Goal: Information Seeking & Learning: Learn about a topic

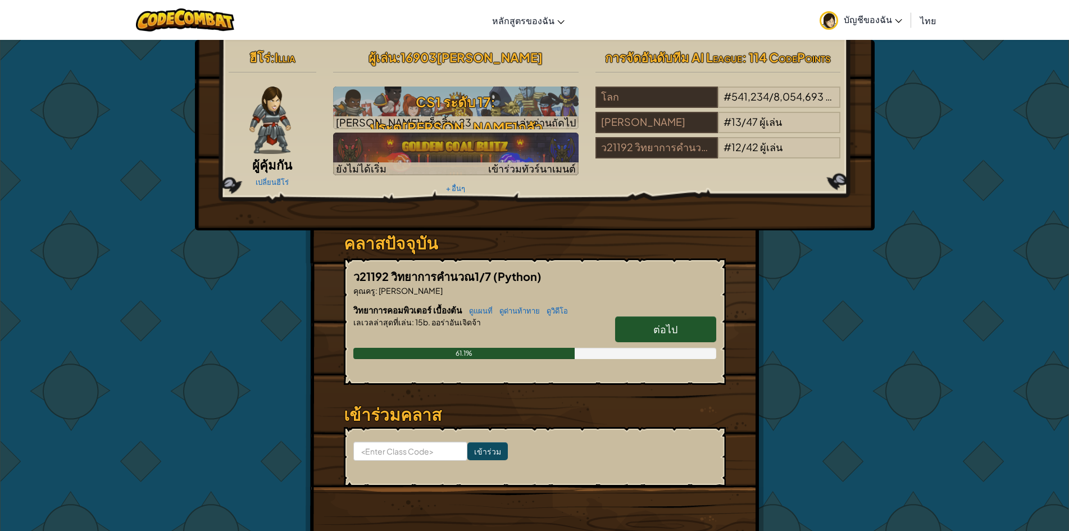
click at [658, 313] on h6 "วิทยาการคอมพิวเตอร์ เบื้องต้น ดูแผนที่ ดูด่าน[PERSON_NAME]วิดีโอ" at bounding box center [534, 310] width 363 height 12
click at [659, 318] on link "ต่อไป" at bounding box center [665, 329] width 101 height 26
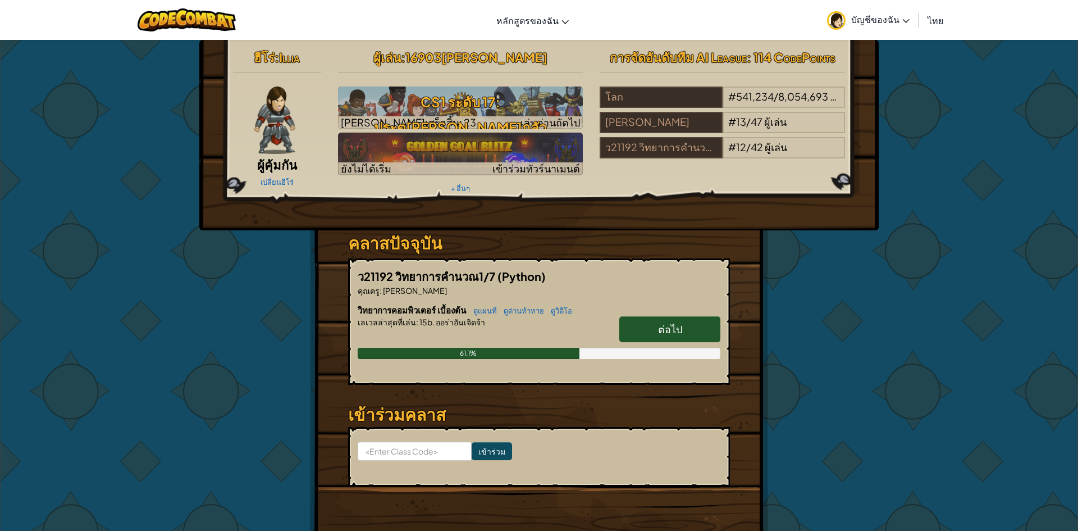
select select "th"
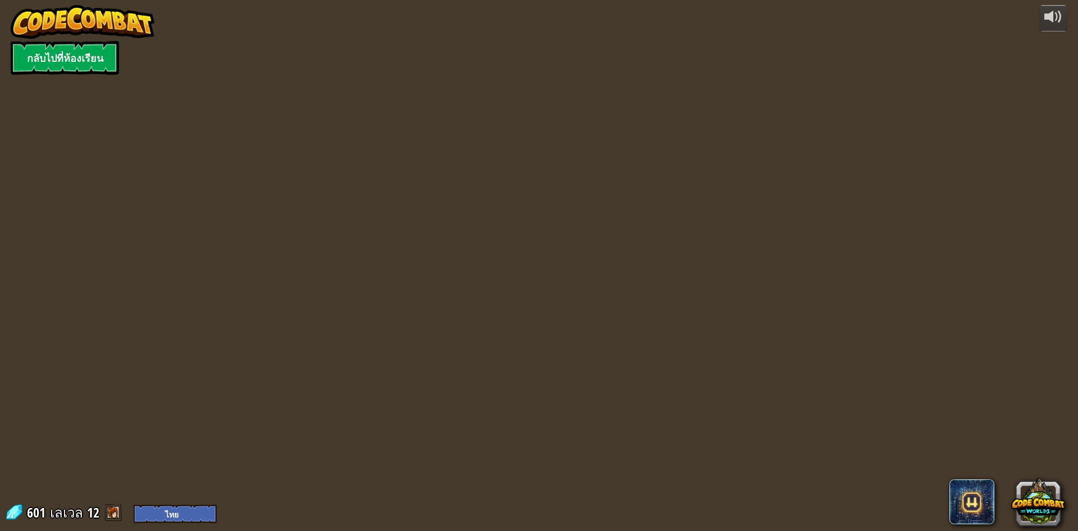
click at [661, 327] on div "powered by กลับไปที่ห้องเรียน 601 [PERSON_NAME] 12 English ([GEOGRAPHIC_DATA]) …" at bounding box center [539, 265] width 1078 height 531
select select "th"
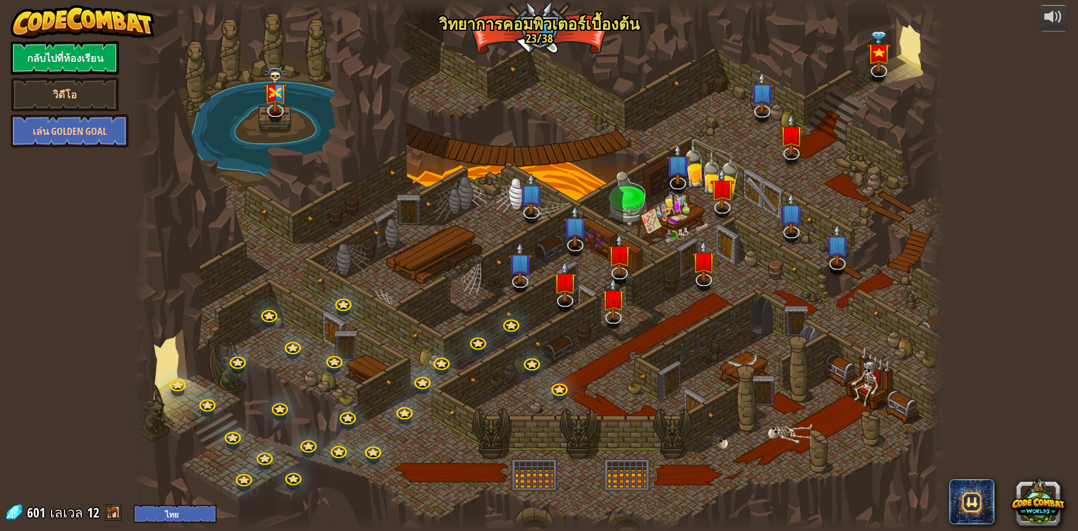
select select "th"
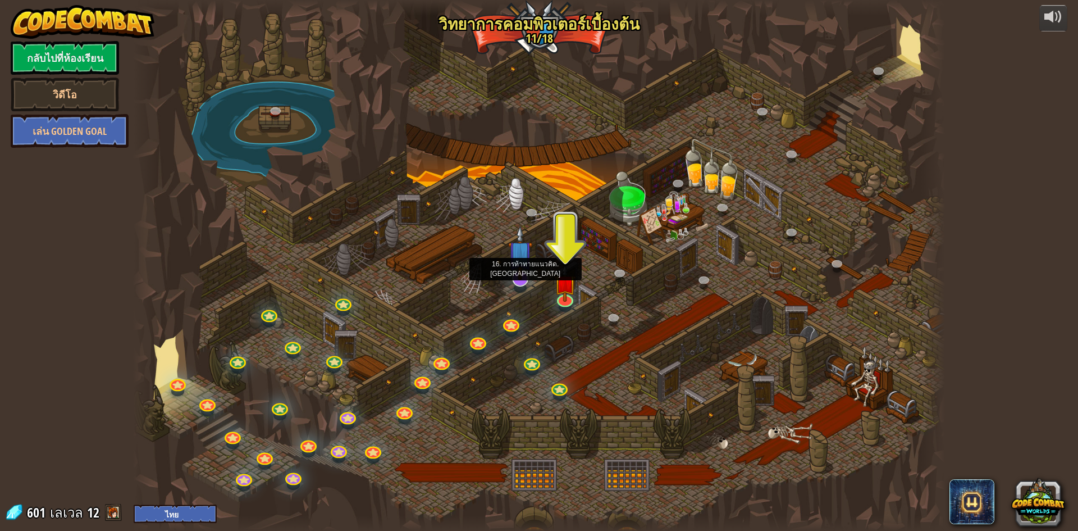
click at [517, 276] on img at bounding box center [520, 252] width 24 height 54
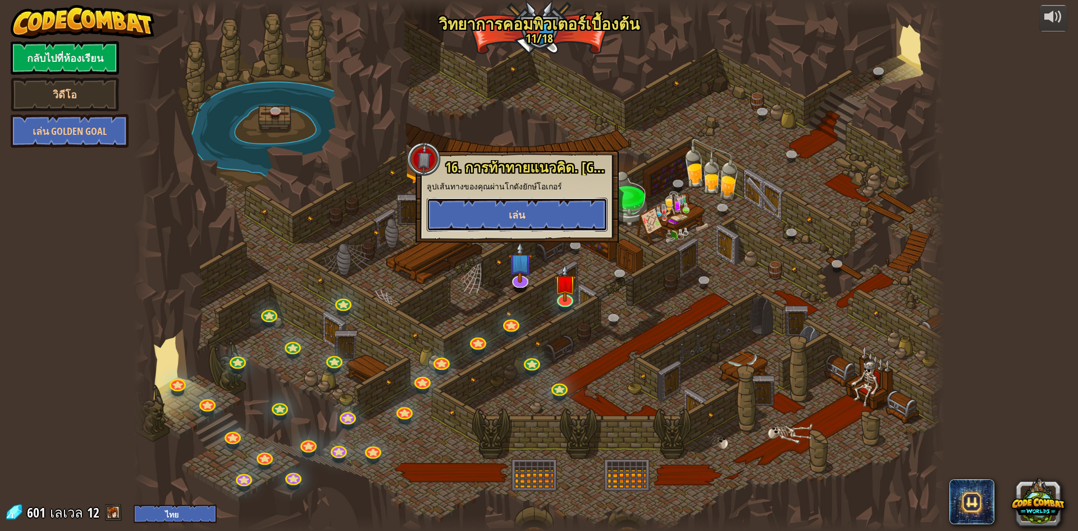
click at [531, 215] on button "เล่น" at bounding box center [517, 215] width 181 height 34
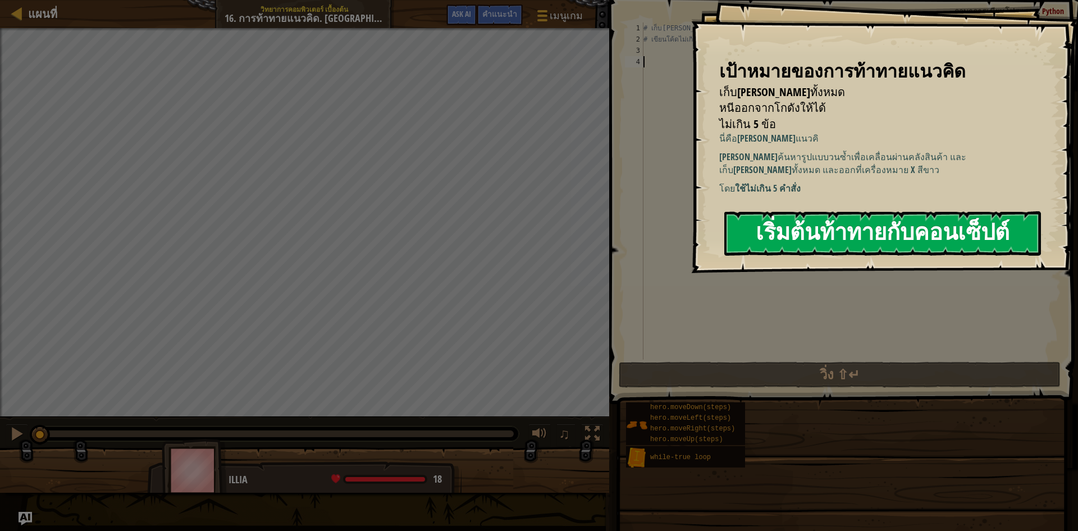
click at [907, 234] on button "เริ่มต้นท้าทายกับคอนเซ็ปต์" at bounding box center [883, 233] width 317 height 44
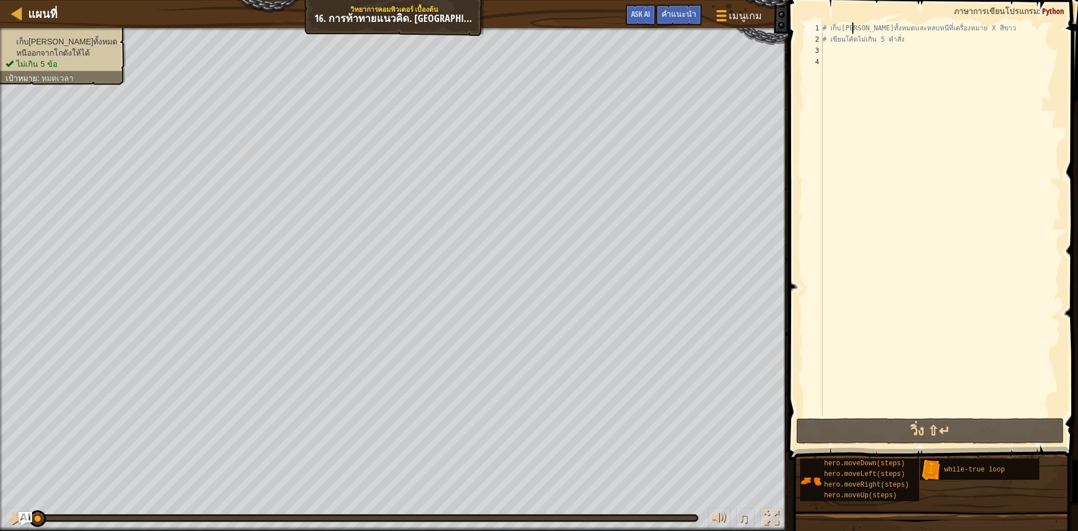
click at [853, 32] on div "# เก็บ[PERSON_NAME]ทั้งหมดและหลบหนีที่เครื่องหมาย X สีขาว # เขียนโค้ดไม่เกิน 5 …" at bounding box center [941, 230] width 241 height 416
type textarea "# เก็บ[PERSON_NAME]ทั้งหมดและหลบหนีที่เครื่องหมาย X สีขาว"
click at [849, 51] on div "# เก็บ[PERSON_NAME]ทั้งหมดและหลบหนีที่เครื่องหมาย X สีขาว # เขียนโค้ดไม่เกิน 5 …" at bounding box center [941, 230] width 241 height 416
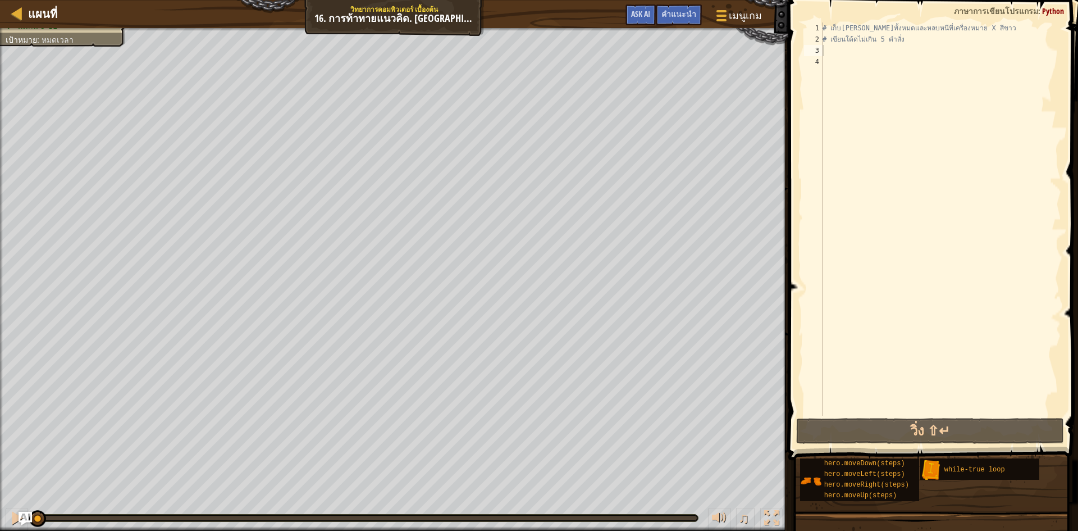
click at [51, 152] on div "เก็บ[PERSON_NAME]ทั้งหมด หนีออกจากโกดังให้[PERSON_NAME]เกิน 5 ข้อ เป้าหมาย : หม…" at bounding box center [394, 279] width 789 height 503
drag, startPoint x: 53, startPoint y: 49, endPoint x: 792, endPoint y: 486, distance: 857.9
click at [785, 490] on div "แผนที่ วิทยาการคอมพิวเตอร์ เบื้องต้น 16. การท้าทายแนวคิด. คลัง Loop เมนูเกม เสร…" at bounding box center [539, 265] width 1078 height 531
